Goal: Information Seeking & Learning: Learn about a topic

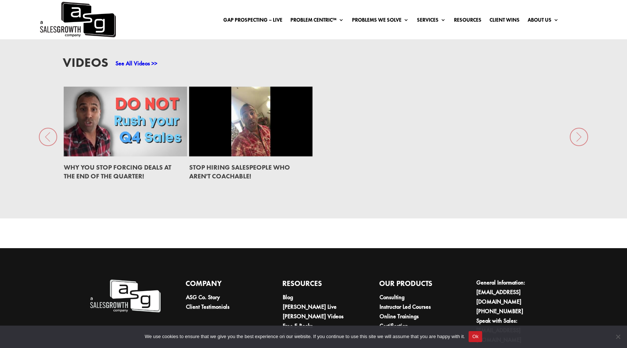
scroll to position [1142, 0]
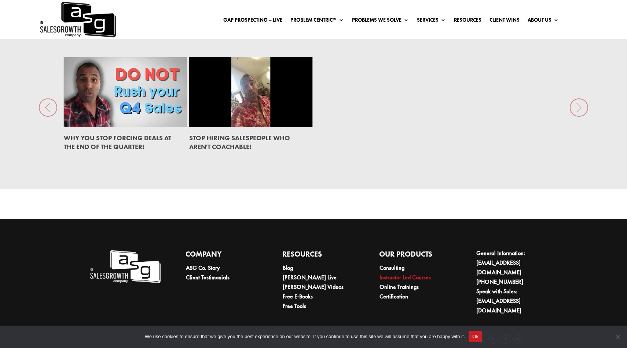
click at [411, 273] on link "Instructor Led Courses" at bounding box center [405, 277] width 51 height 8
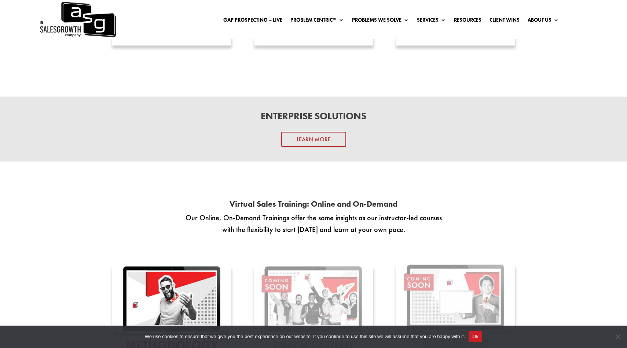
scroll to position [837, 0]
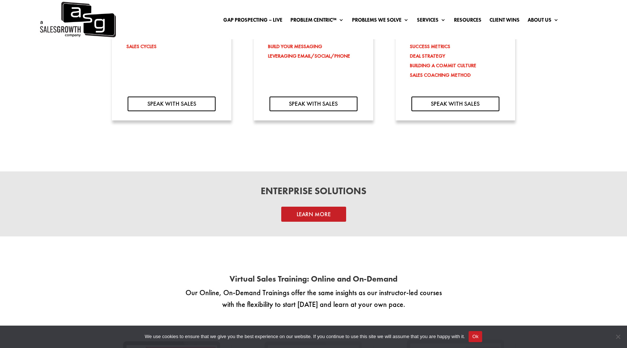
click at [322, 218] on link "Learn More" at bounding box center [313, 214] width 65 height 15
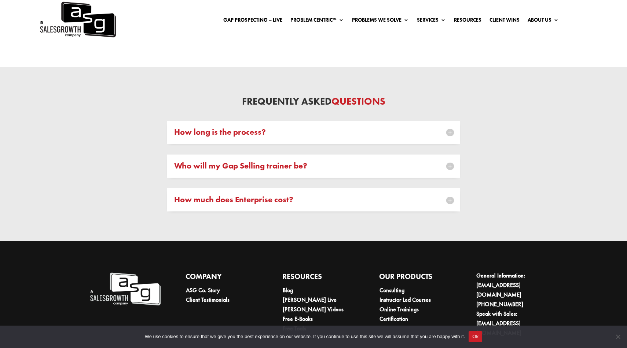
scroll to position [2163, 0]
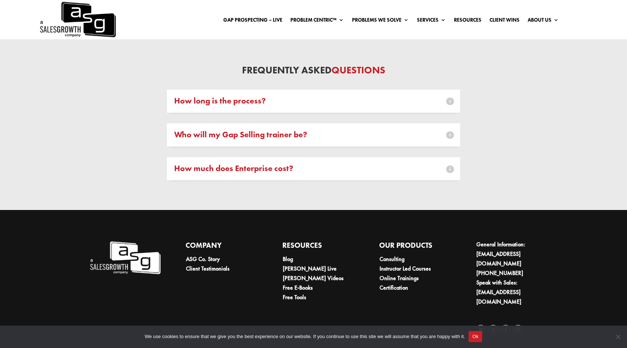
click at [386, 98] on h5 "How long is the process?" at bounding box center [313, 101] width 279 height 8
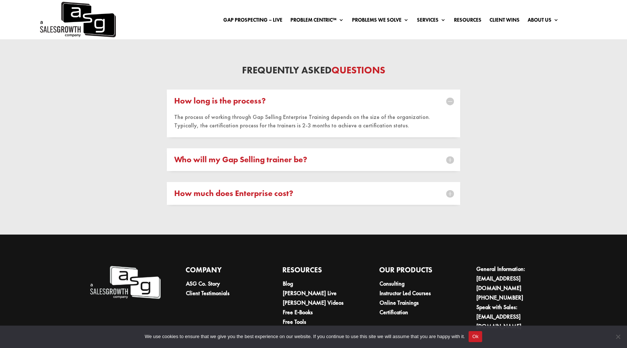
click at [387, 163] on h5 "Who will my Gap Selling trainer be?" at bounding box center [313, 160] width 279 height 8
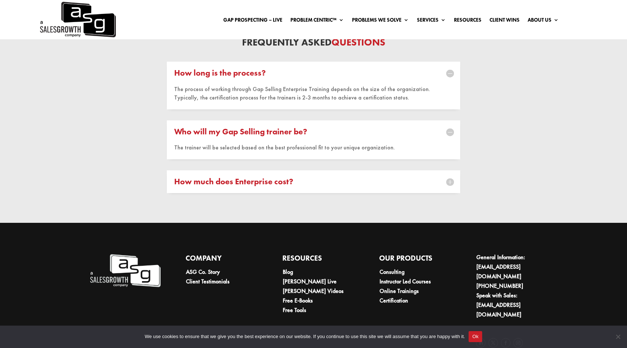
scroll to position [2204, 0]
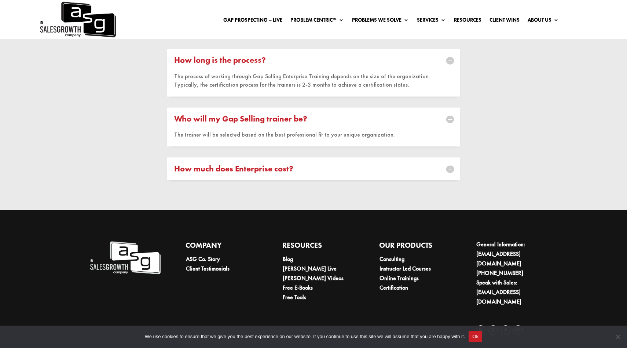
click at [383, 173] on div "How much does Enterprise cost? Our sales team would be happy to create quotes a…" at bounding box center [313, 168] width 293 height 23
click at [406, 170] on h5 "How much does Enterprise cost?" at bounding box center [313, 169] width 279 height 8
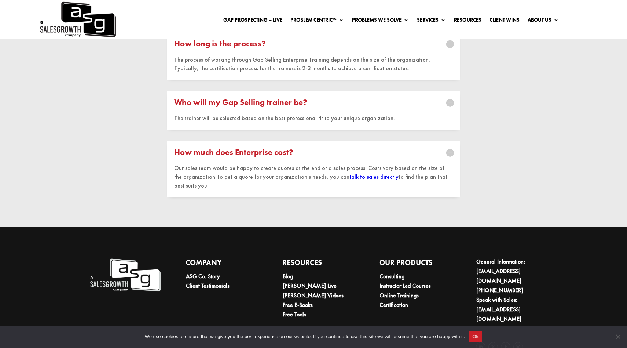
scroll to position [2237, 0]
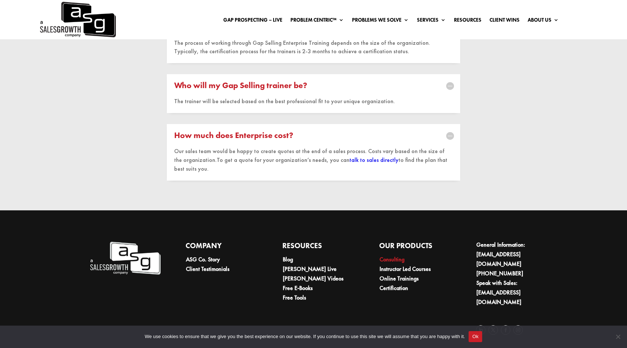
click at [398, 259] on link "Consulting" at bounding box center [392, 259] width 25 height 8
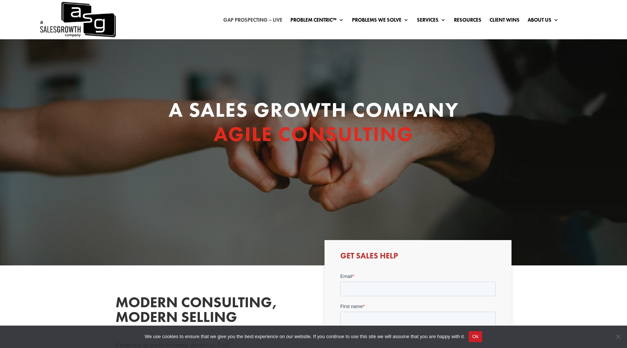
click at [261, 21] on link "Gap Prospecting – LIVE" at bounding box center [252, 21] width 59 height 8
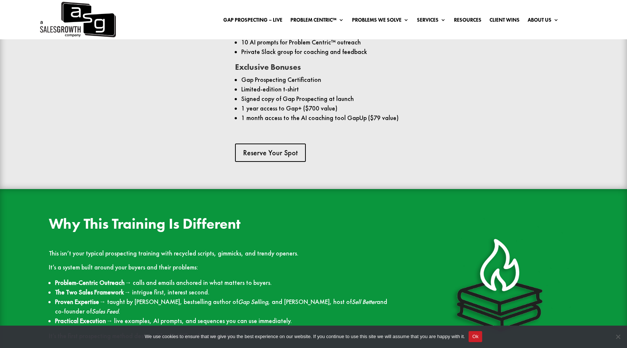
scroll to position [619, 0]
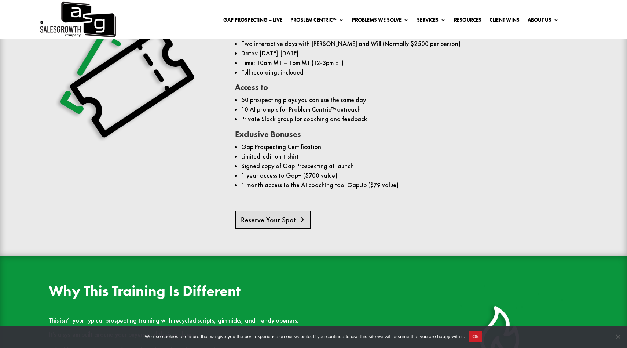
click at [248, 222] on link "Reserve Your Spot" at bounding box center [273, 220] width 76 height 18
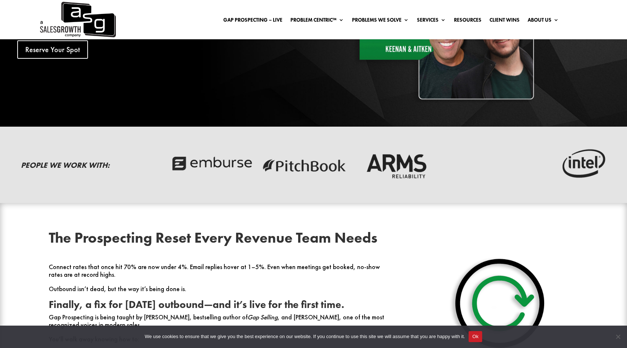
scroll to position [211, 0]
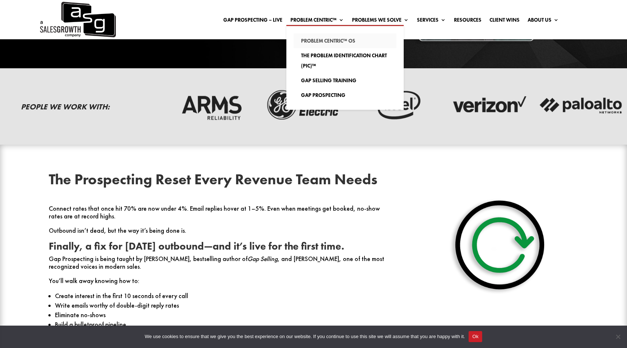
click at [322, 38] on link "Problem Centric™ OS" at bounding box center [345, 40] width 103 height 15
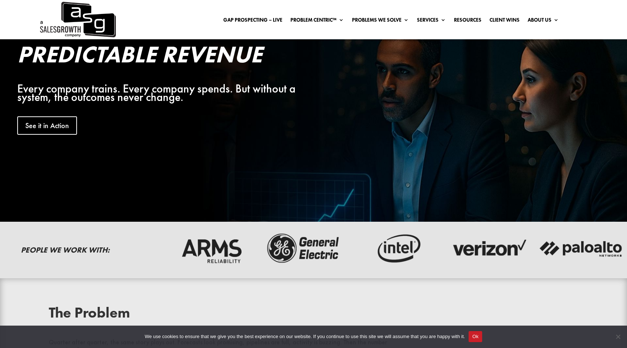
scroll to position [68, 0]
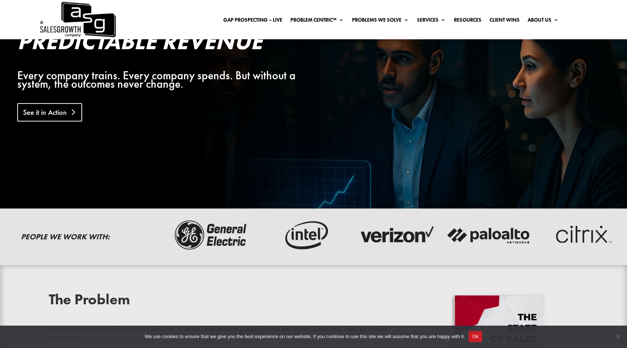
click at [56, 110] on link "See it in Action" at bounding box center [49, 112] width 65 height 18
